Goal: Transaction & Acquisition: Purchase product/service

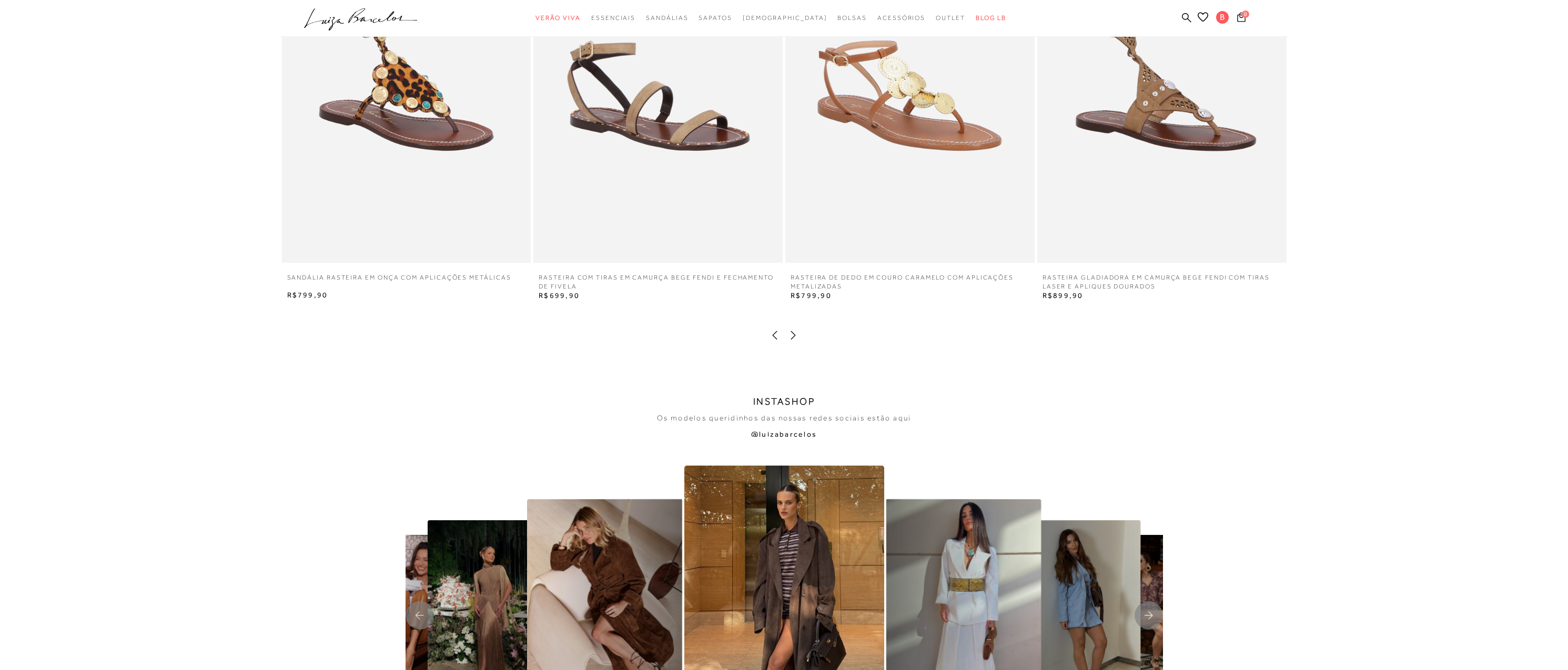
scroll to position [2155, 0]
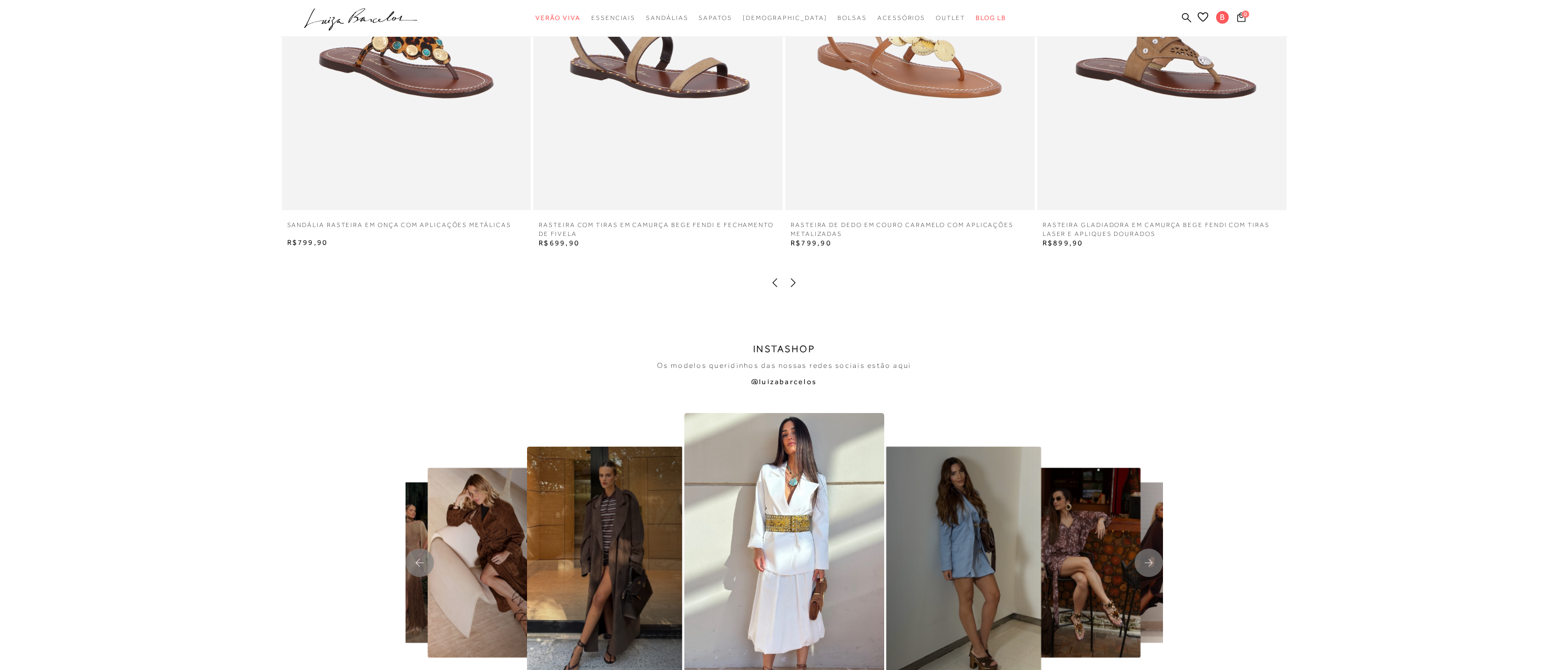
click at [796, 285] on icon at bounding box center [793, 283] width 11 height 11
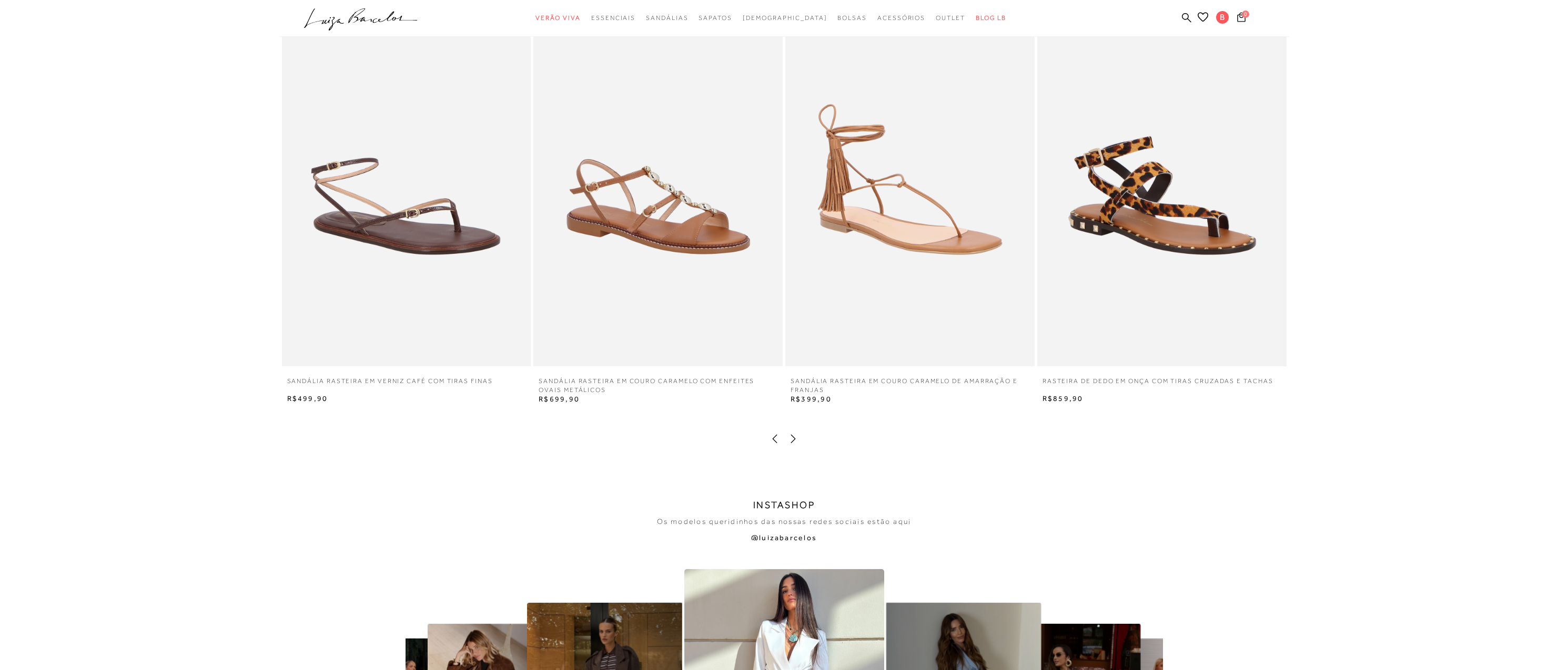
scroll to position [1998, 0]
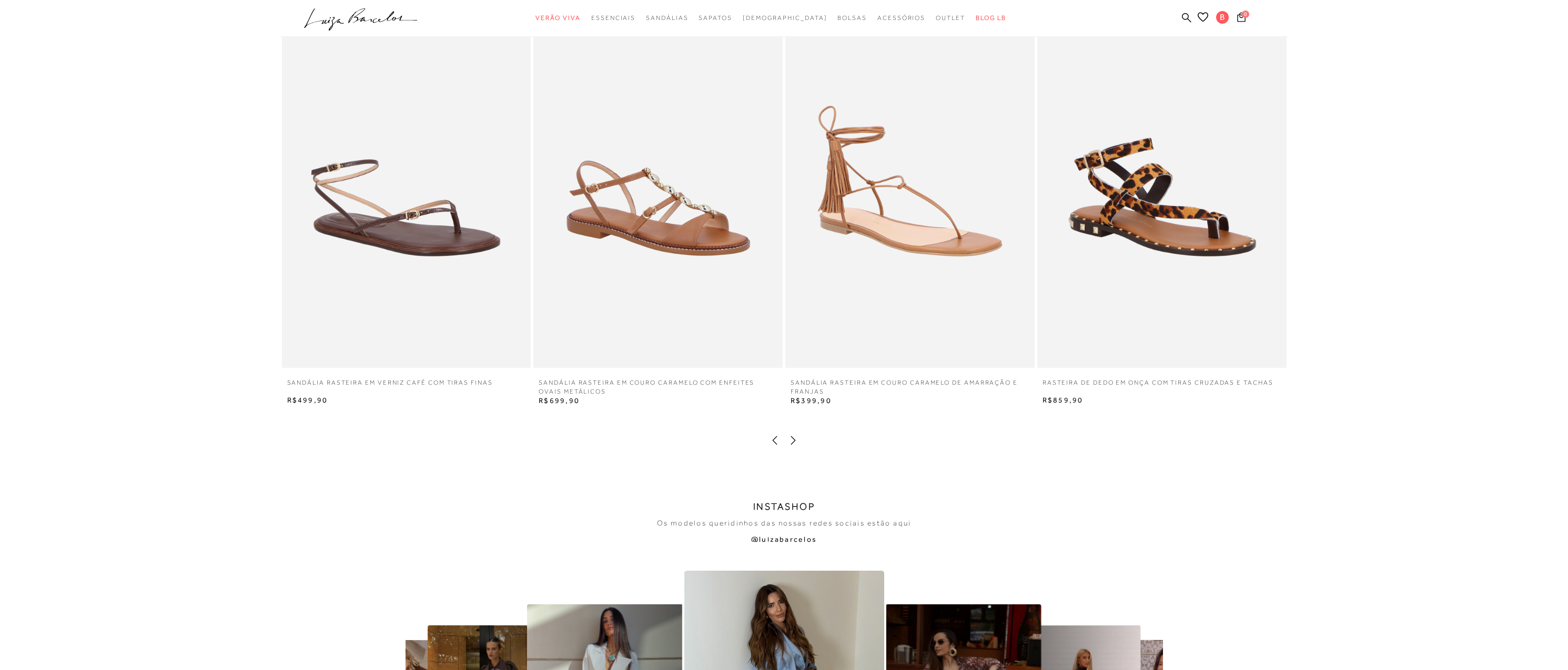
click at [795, 439] on icon at bounding box center [793, 440] width 11 height 11
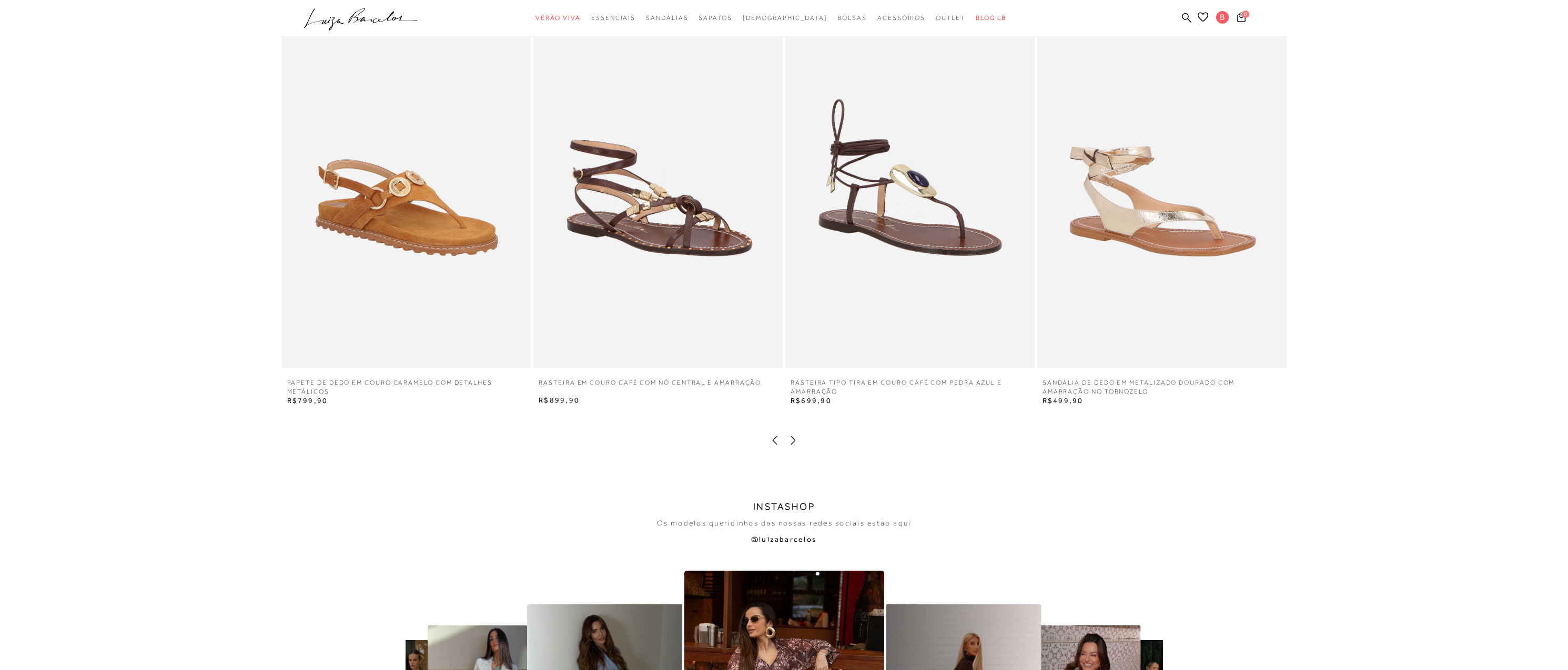
click at [795, 439] on icon at bounding box center [793, 440] width 11 height 11
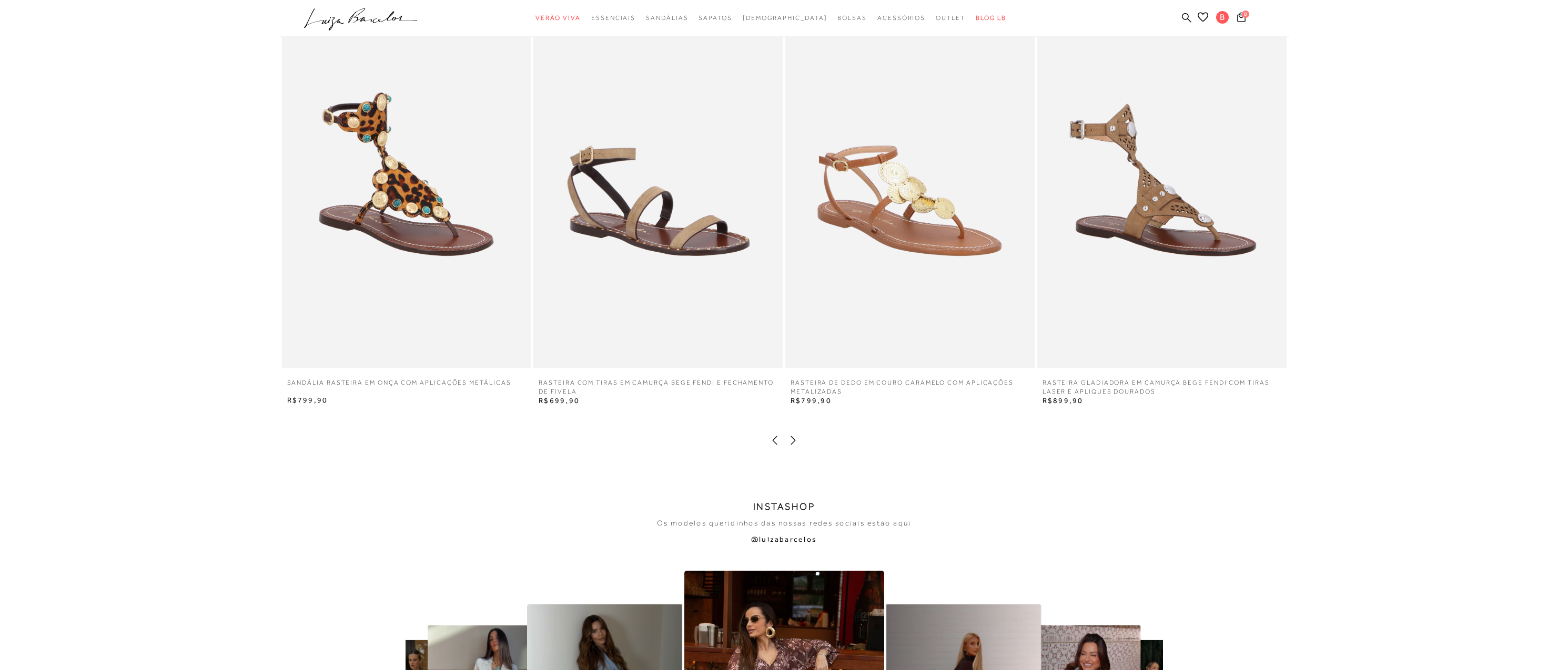
click at [795, 439] on icon at bounding box center [793, 440] width 11 height 11
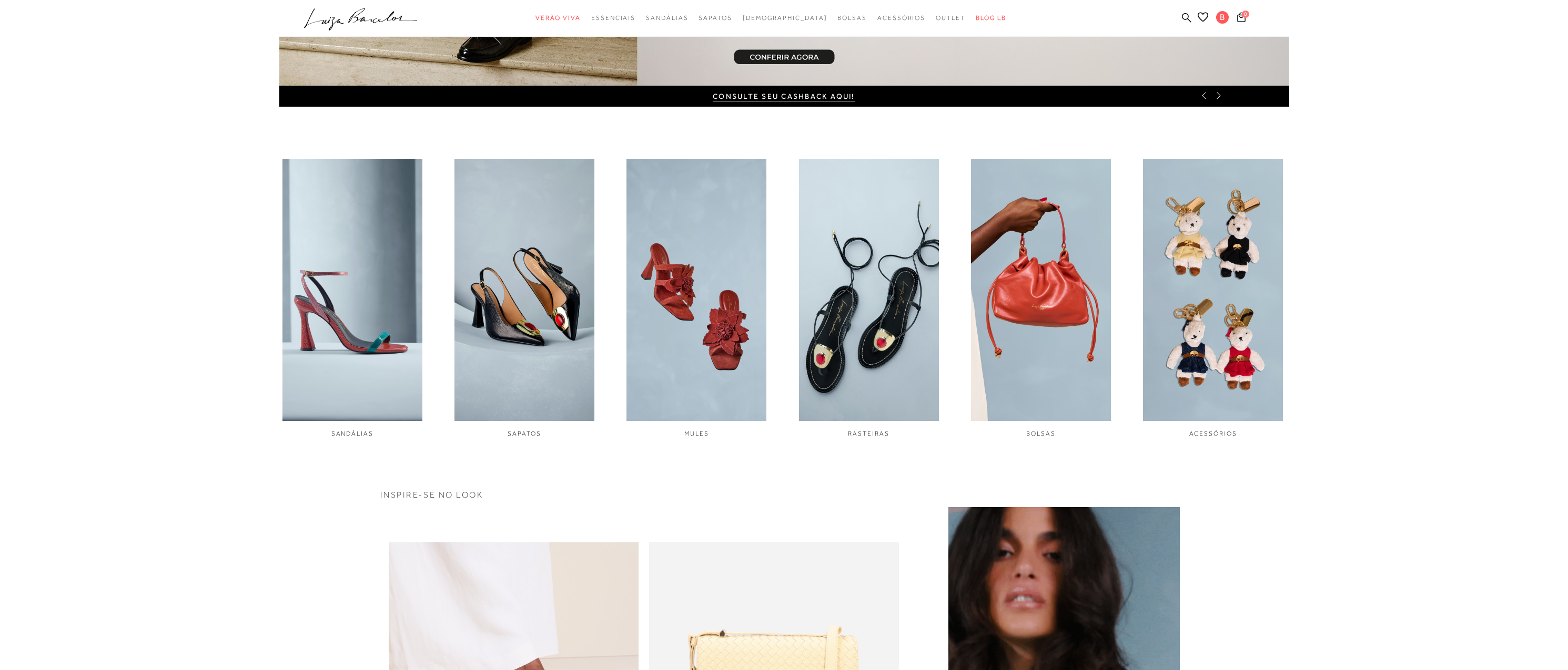
scroll to position [321, 0]
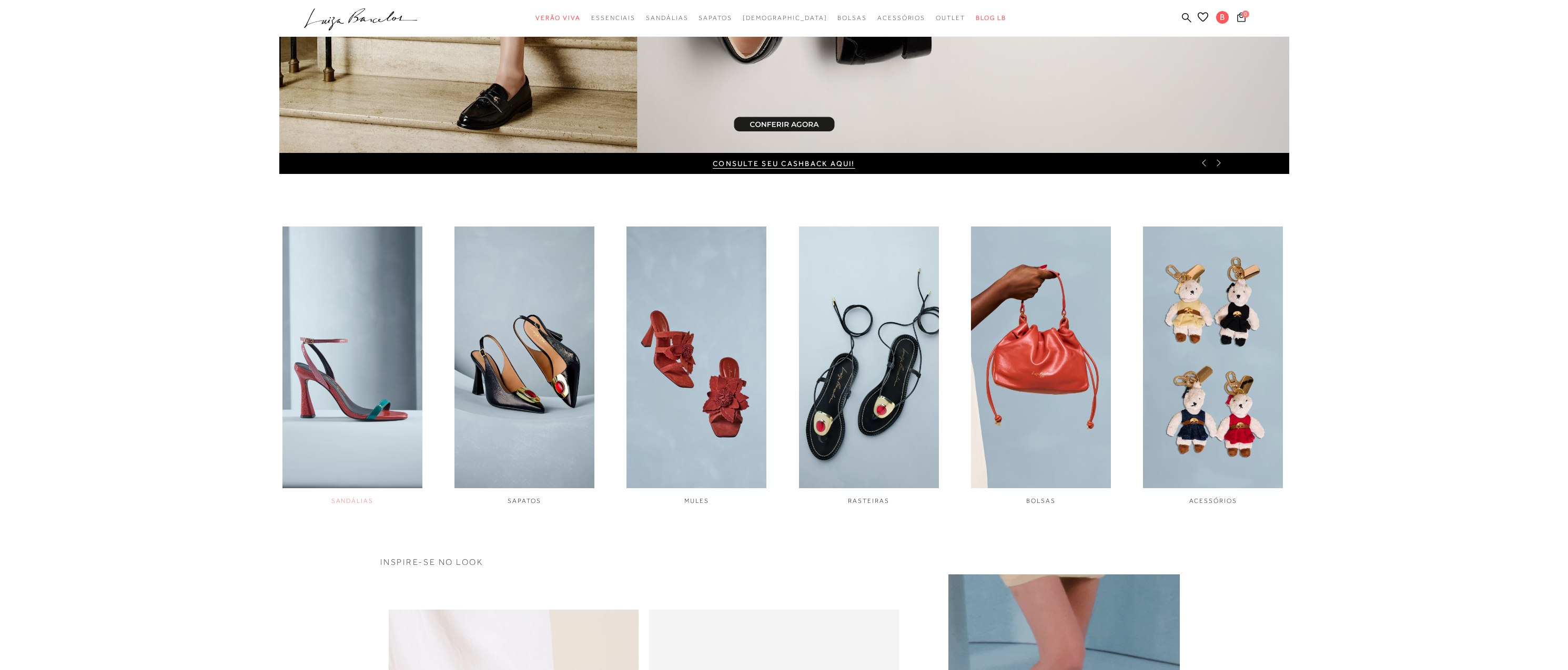
click at [347, 388] on img "1 / 6" at bounding box center [352, 357] width 140 height 262
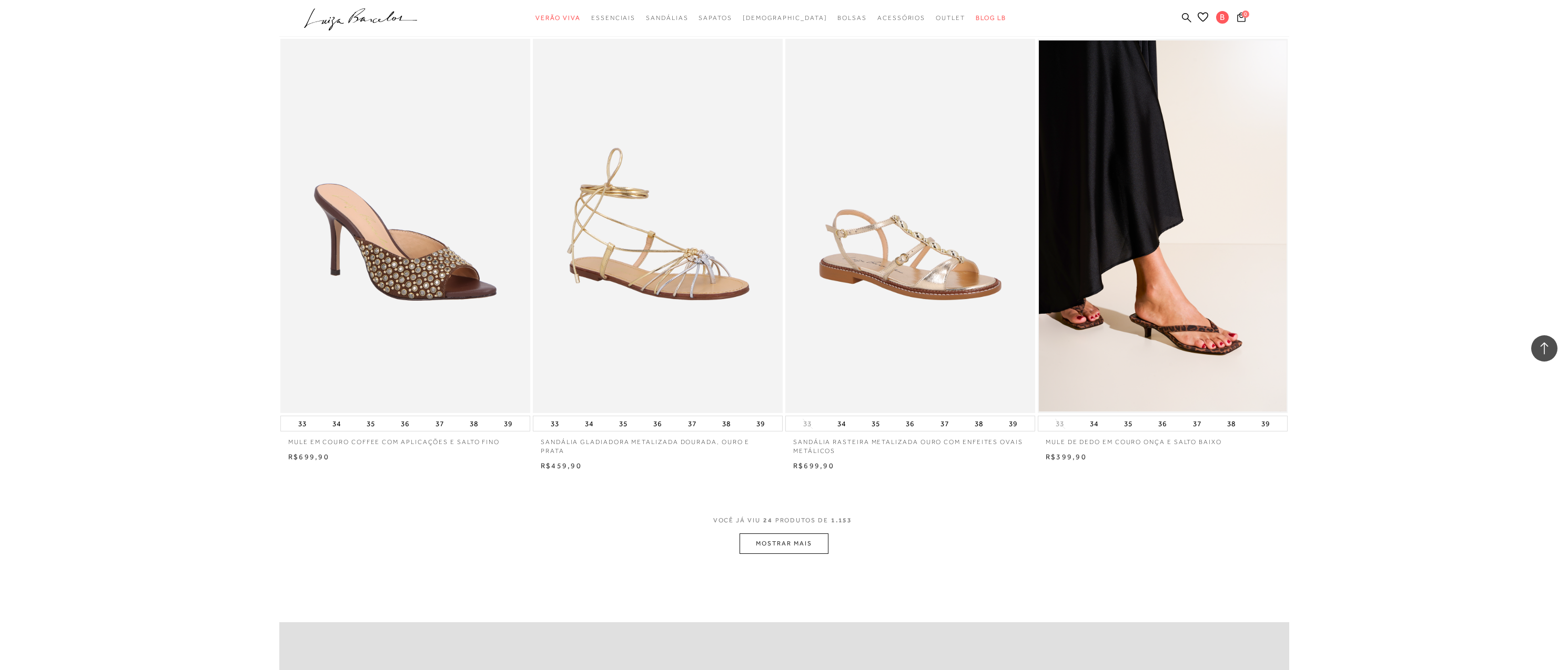
scroll to position [2260, 0]
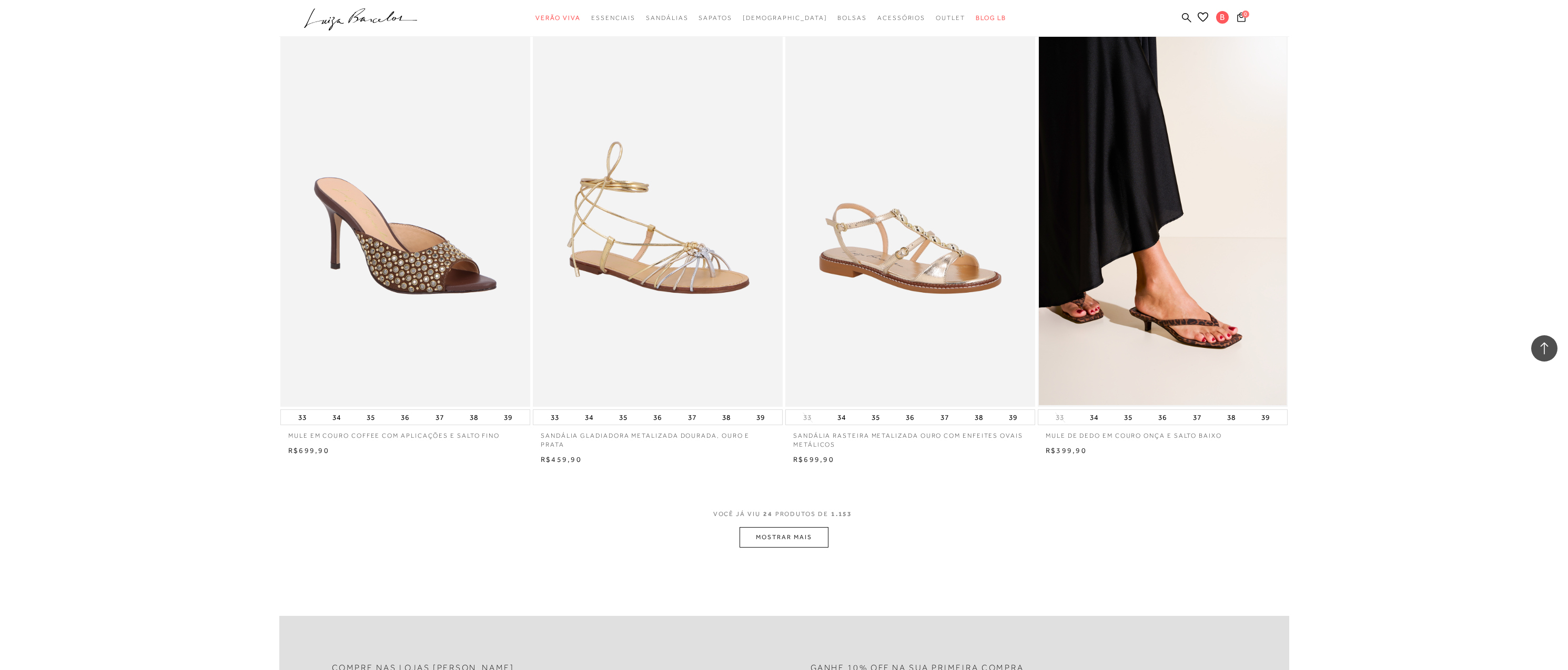
click at [803, 540] on button "MOSTRAR MAIS" at bounding box center [784, 537] width 88 height 21
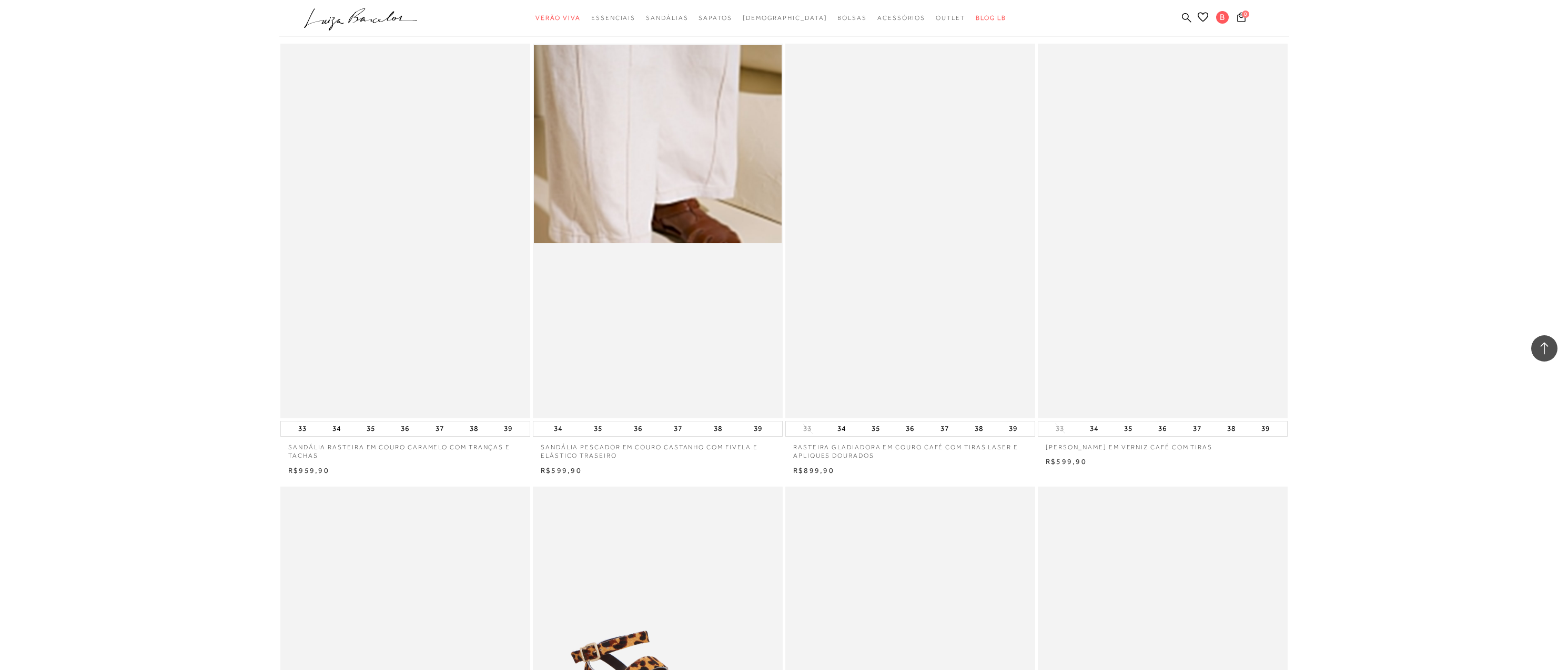
scroll to position [4468, 0]
